Goal: Task Accomplishment & Management: Manage account settings

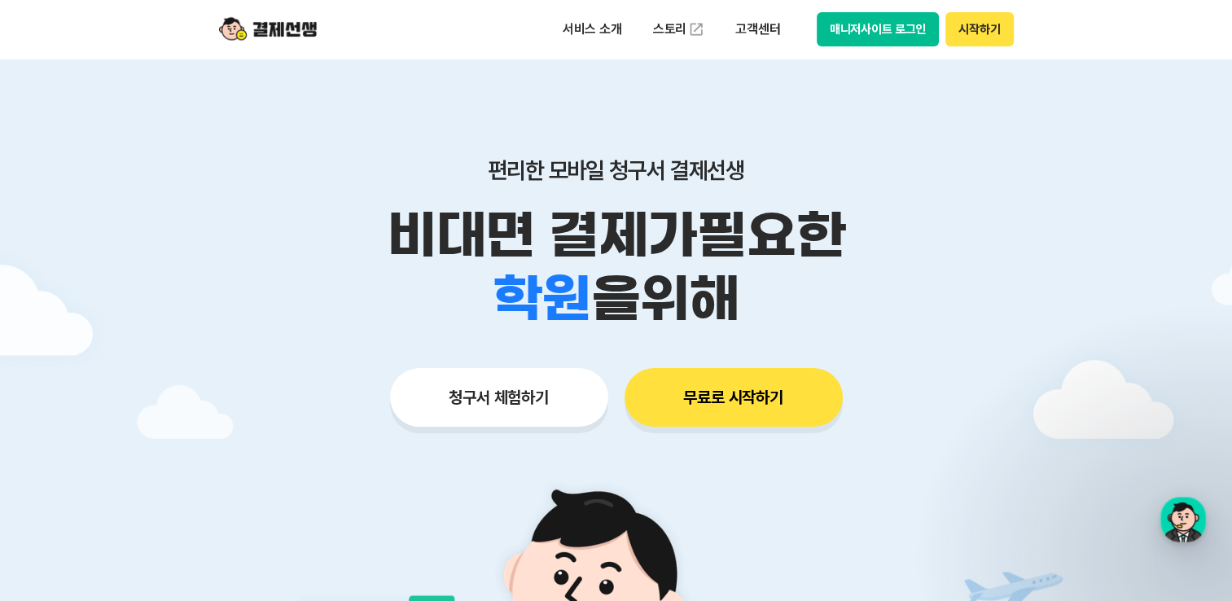
click at [887, 26] on button "매니저사이트 로그인" at bounding box center [877, 29] width 123 height 34
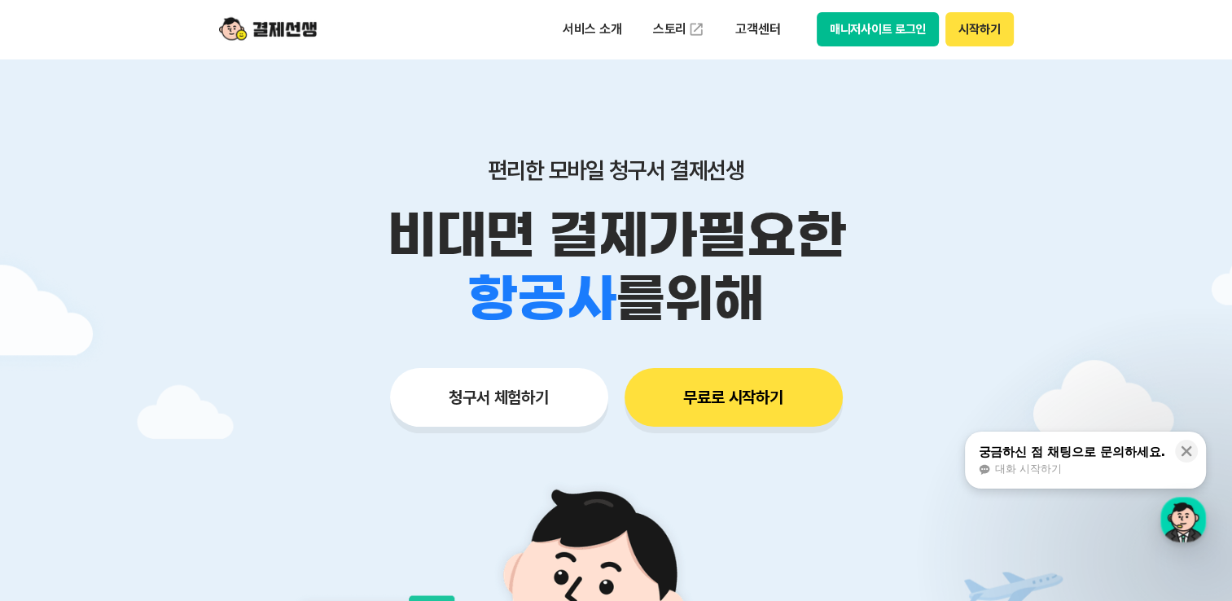
click at [374, 164] on p "편리한 모바일 청구서 결제선생" at bounding box center [616, 170] width 834 height 28
click at [854, 24] on button "매니저사이트 로그인" at bounding box center [877, 29] width 123 height 34
click at [870, 37] on button "매니저사이트 로그인" at bounding box center [877, 29] width 123 height 34
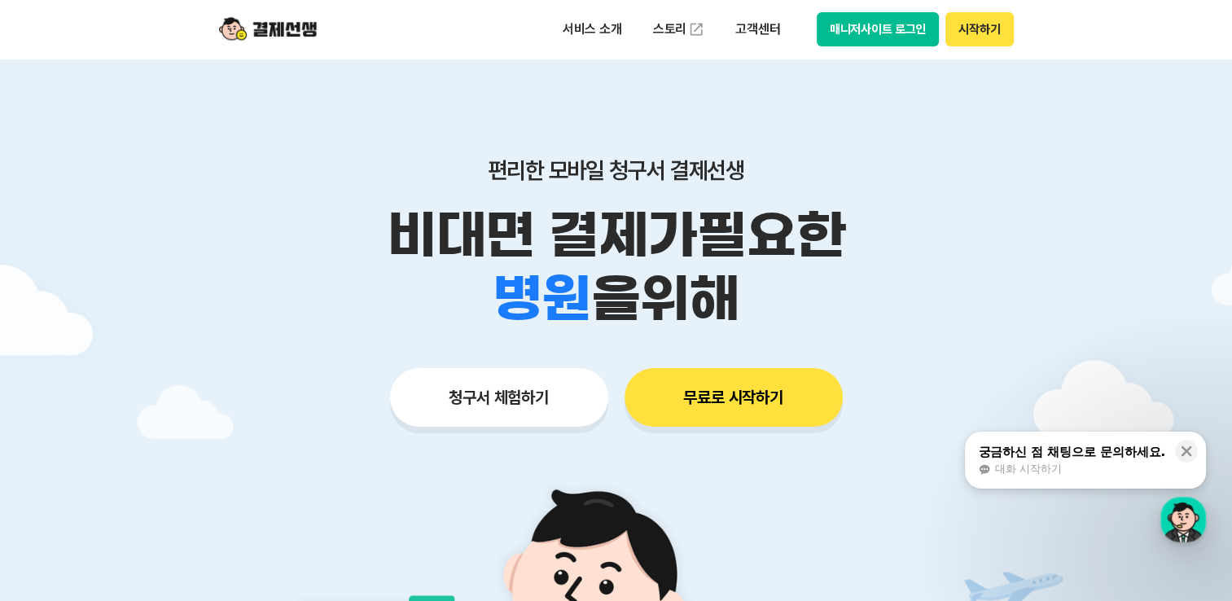
click at [872, 33] on button "매니저사이트 로그인" at bounding box center [877, 29] width 123 height 34
click at [877, 33] on button "매니저사이트 로그인" at bounding box center [877, 29] width 123 height 34
